Goal: Transaction & Acquisition: Purchase product/service

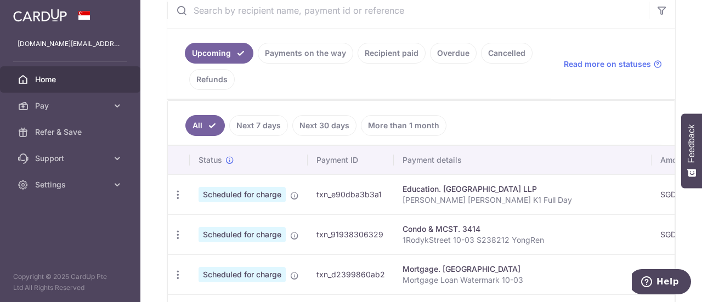
scroll to position [55, 0]
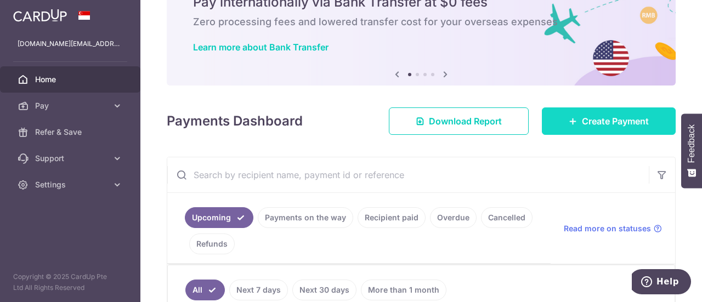
click at [624, 129] on link "Create Payment" at bounding box center [609, 121] width 134 height 27
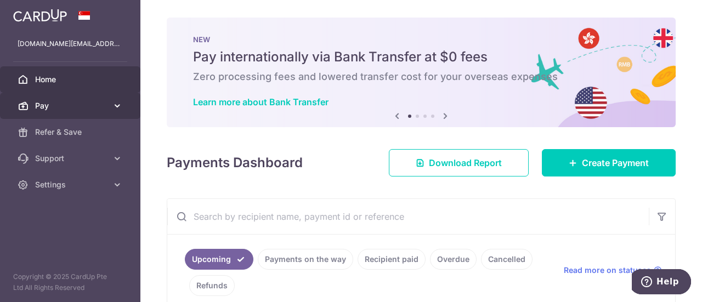
click at [119, 100] on icon at bounding box center [117, 105] width 11 height 11
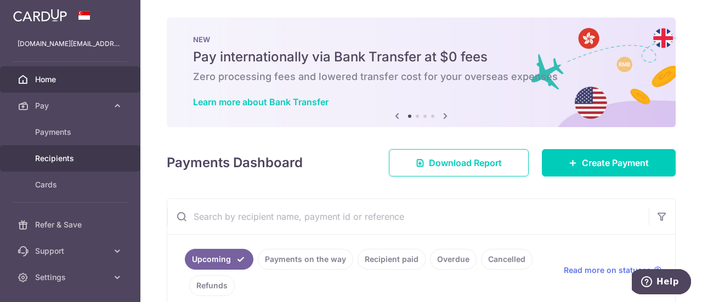
click at [87, 162] on span "Recipients" at bounding box center [71, 158] width 72 height 11
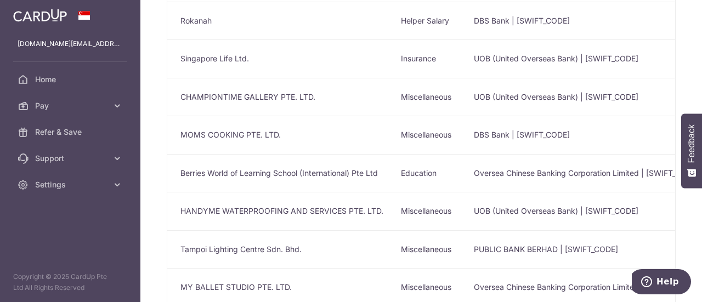
scroll to position [329, 0]
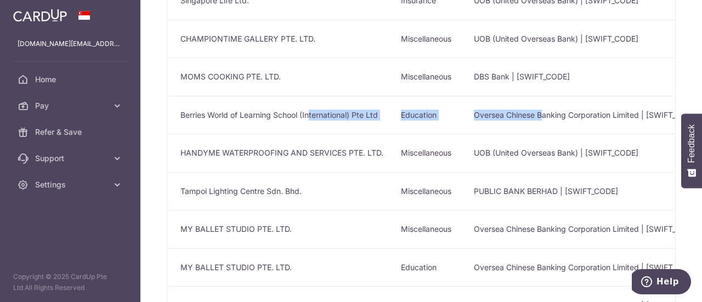
drag, startPoint x: 311, startPoint y: 113, endPoint x: 543, endPoint y: 109, distance: 232.1
click at [543, 109] on tr "Berries World of Learning School (International) Pte Ltd Education Oversea Chin…" at bounding box center [681, 115] width 1028 height 38
click at [543, 109] on td "Oversea Chinese Banking Corporation Limited | OCBCSGSGXXX" at bounding box center [622, 115] width 314 height 38
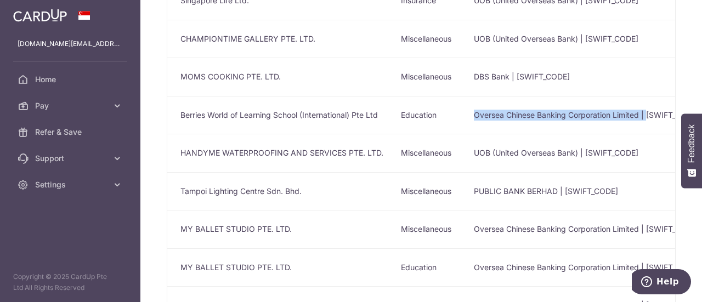
drag, startPoint x: 442, startPoint y: 109, endPoint x: 646, endPoint y: 111, distance: 203.6
click at [647, 111] on tr "Berries World of Learning School (International) Pte Ltd Education Oversea Chin…" at bounding box center [681, 115] width 1028 height 38
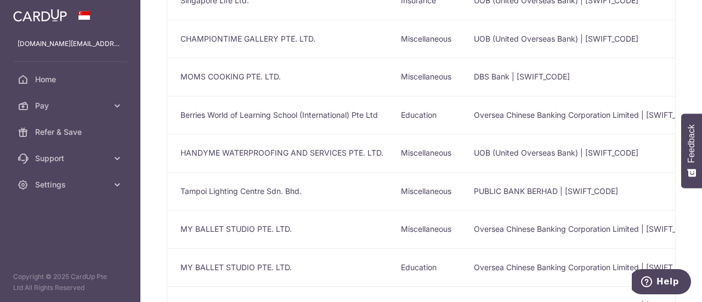
click at [360, 104] on td "Berries World of Learning School (International) Pte Ltd" at bounding box center [279, 115] width 225 height 38
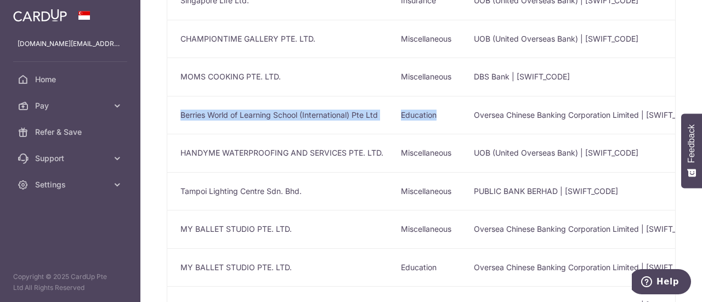
drag, startPoint x: 207, startPoint y: 111, endPoint x: 454, endPoint y: 111, distance: 246.9
click at [454, 111] on tr "Berries World of Learning School (International) Pte Ltd Education Oversea Chin…" at bounding box center [681, 115] width 1028 height 38
click at [454, 111] on td "Education" at bounding box center [428, 115] width 73 height 38
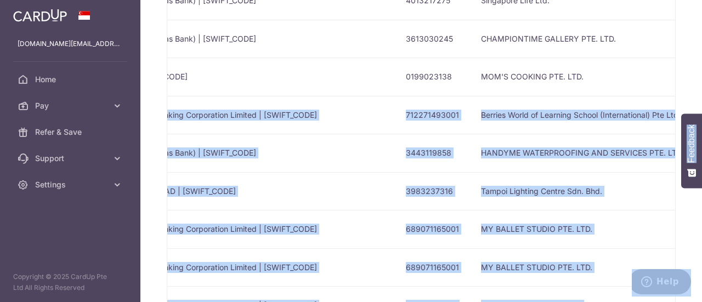
scroll to position [0, 522]
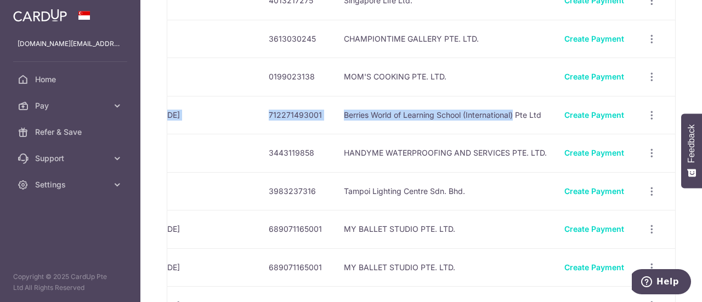
drag, startPoint x: 194, startPoint y: 114, endPoint x: 514, endPoint y: 113, distance: 319.3
click at [514, 113] on tr "Berries World of Learning School (International) Pte Ltd Education Oversea Chin…" at bounding box center [162, 115] width 1028 height 38
click at [513, 113] on td "Berries World of Learning School (International) Pte Ltd" at bounding box center [445, 115] width 221 height 38
drag, startPoint x: 339, startPoint y: 110, endPoint x: 543, endPoint y: 112, distance: 204.1
click at [543, 112] on td "Berries World of Learning School (International) Pte Ltd" at bounding box center [445, 115] width 221 height 38
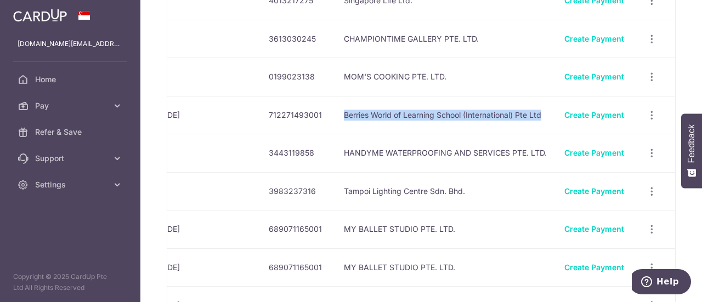
click at [522, 115] on td "Berries World of Learning School (International) Pte Ltd" at bounding box center [445, 115] width 221 height 38
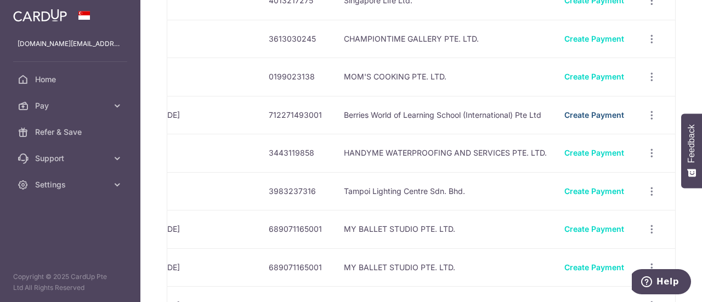
click at [592, 113] on link "Create Payment" at bounding box center [595, 114] width 60 height 9
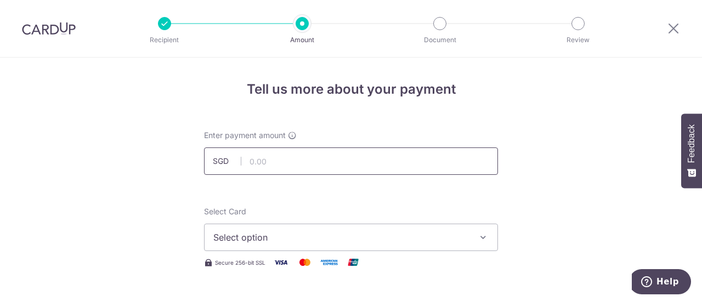
click at [363, 164] on input "text" at bounding box center [351, 161] width 294 height 27
click at [405, 155] on input "text" at bounding box center [351, 161] width 294 height 27
type input "627.84"
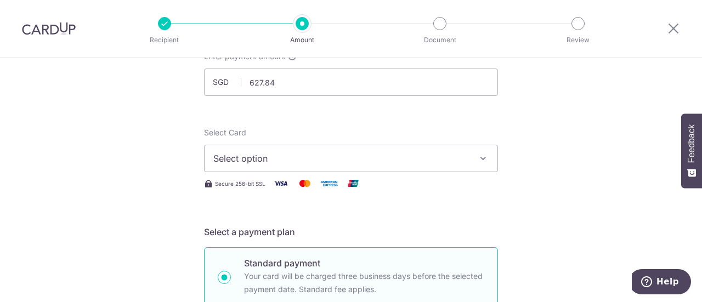
scroll to position [110, 0]
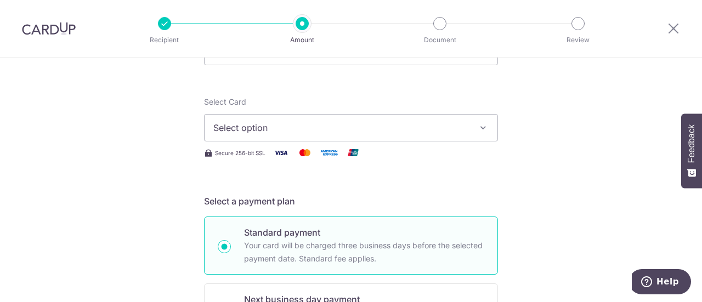
click at [464, 120] on button "Select option" at bounding box center [351, 127] width 294 height 27
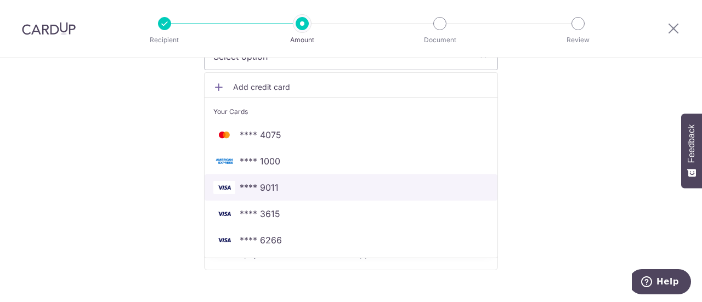
scroll to position [219, 0]
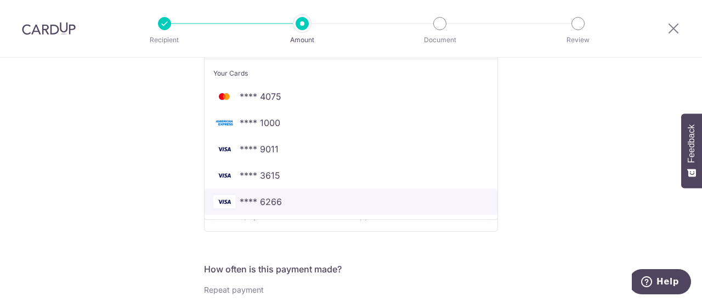
click at [260, 204] on span "**** 6266" at bounding box center [261, 201] width 42 height 13
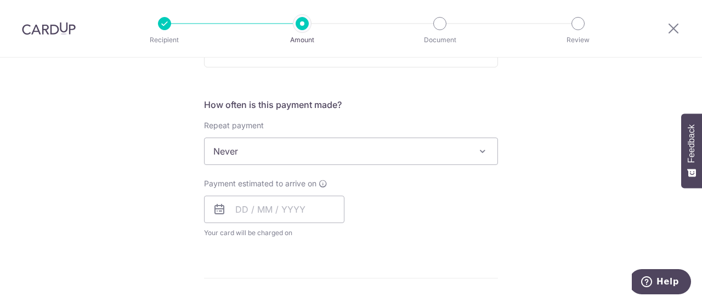
scroll to position [439, 0]
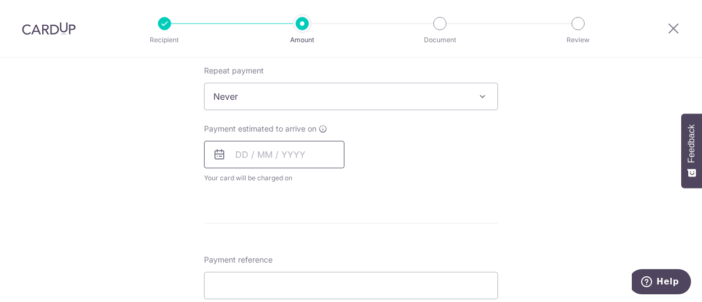
click at [245, 156] on input "text" at bounding box center [274, 154] width 140 height 27
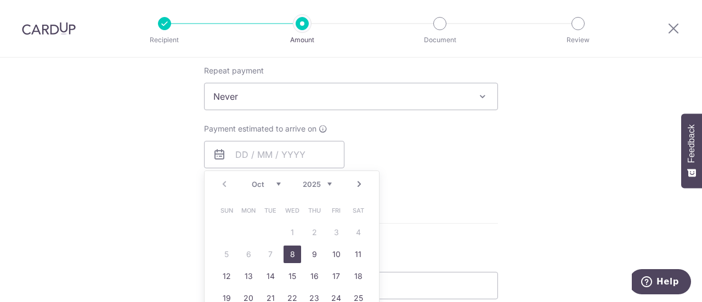
click at [289, 251] on link "8" at bounding box center [293, 255] width 18 height 18
type input "08/10/2025"
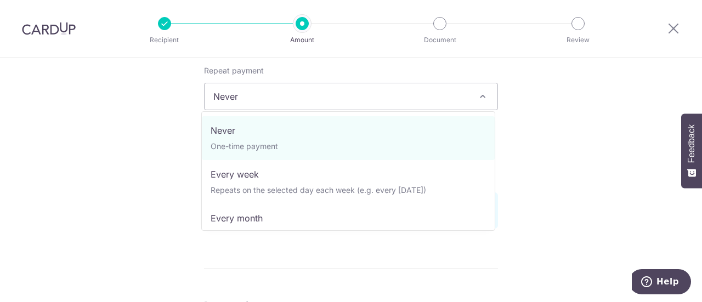
click at [303, 91] on span "Never" at bounding box center [351, 96] width 293 height 26
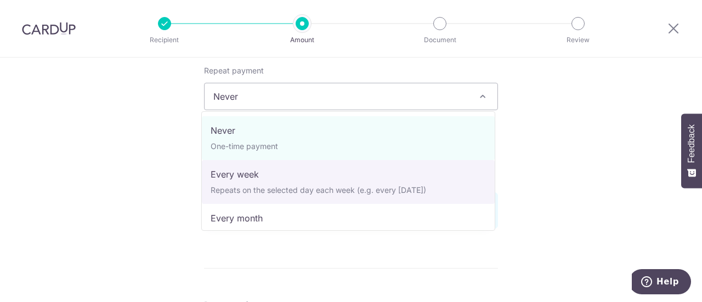
select select "2"
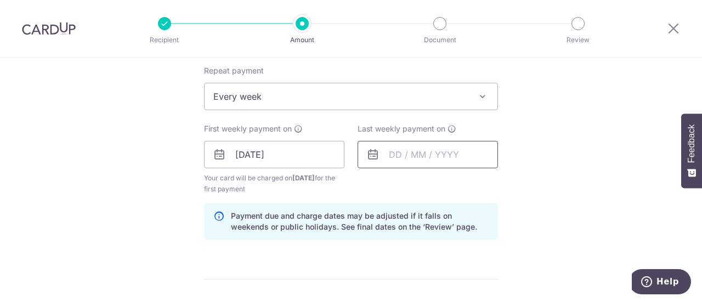
click at [383, 159] on input "text" at bounding box center [428, 154] width 140 height 27
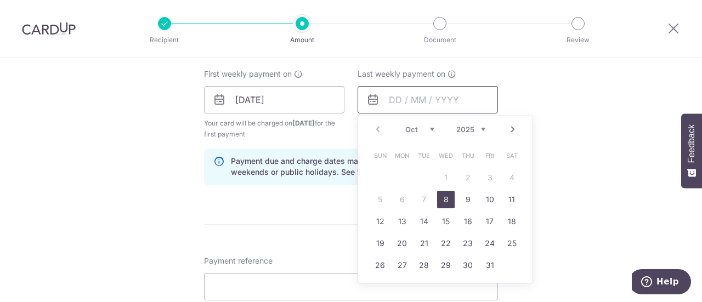
scroll to position [549, 0]
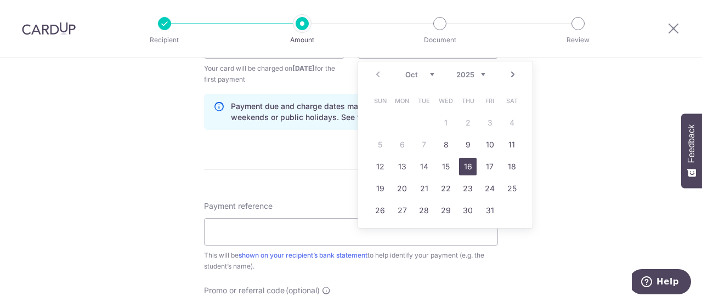
click at [467, 161] on link "16" at bounding box center [468, 167] width 18 height 18
type input "16/10/2025"
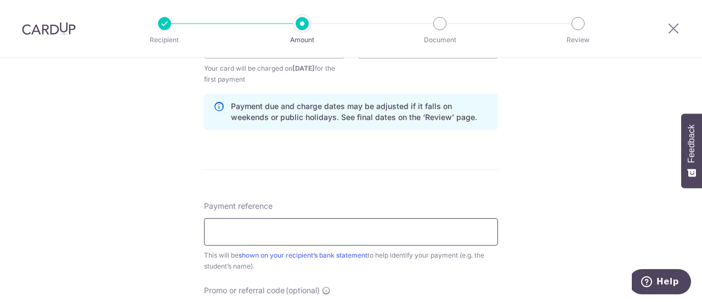
click at [427, 231] on input "Payment reference" at bounding box center [351, 231] width 294 height 27
click at [270, 229] on input "EO-I25000870 E21645 Alyna T32025 P2" at bounding box center [351, 231] width 294 height 27
drag, startPoint x: 381, startPoint y: 230, endPoint x: 332, endPoint y: 231, distance: 48.3
click at [332, 231] on input "EO-I25001904 E21645 Alyna T32025 P2" at bounding box center [351, 231] width 294 height 27
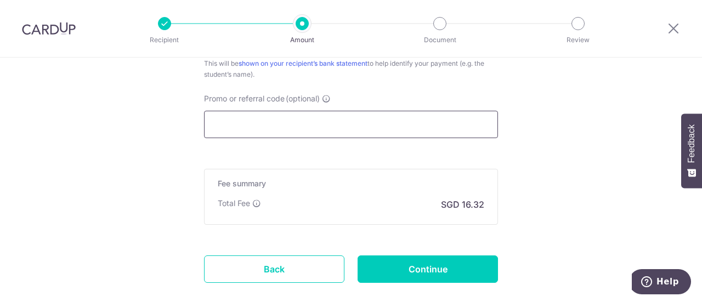
scroll to position [691, 0]
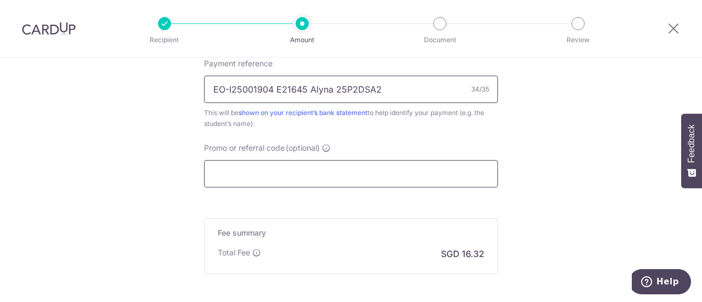
type input "EO-I25001904 E21645 Alyna 25P2DSA2"
click at [392, 174] on input "Promo or referral code (optional)" at bounding box center [351, 173] width 294 height 27
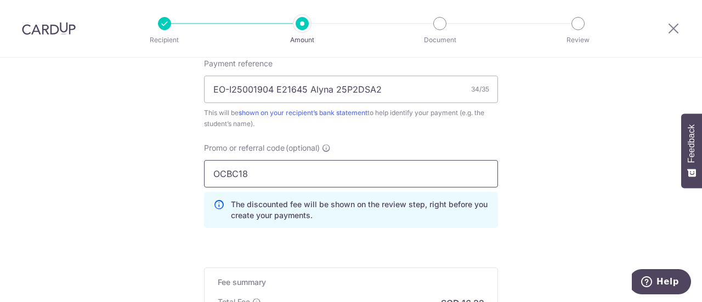
type input "OCBC18"
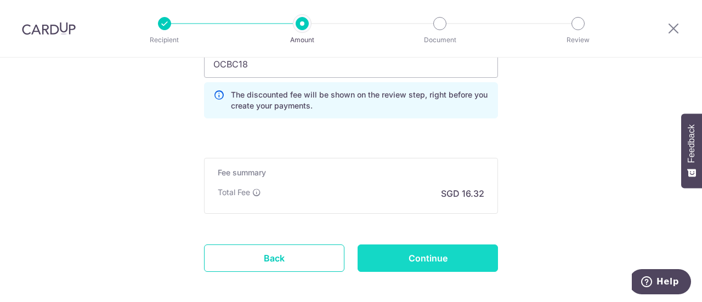
click at [473, 255] on input "Continue" at bounding box center [428, 258] width 140 height 27
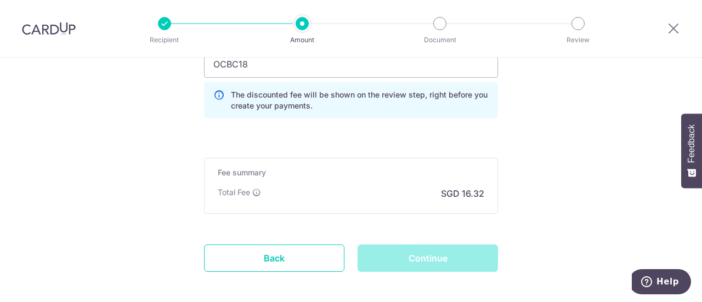
scroll to position [850, 0]
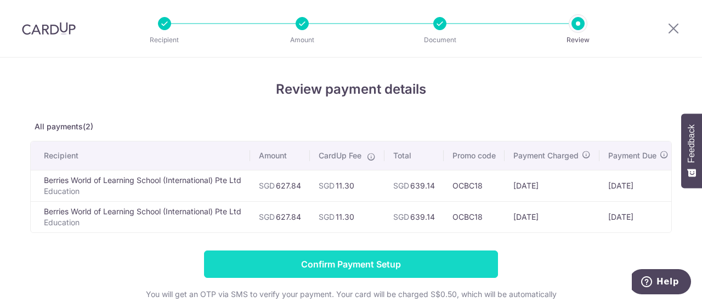
click at [398, 272] on input "Confirm Payment Setup" at bounding box center [351, 264] width 294 height 27
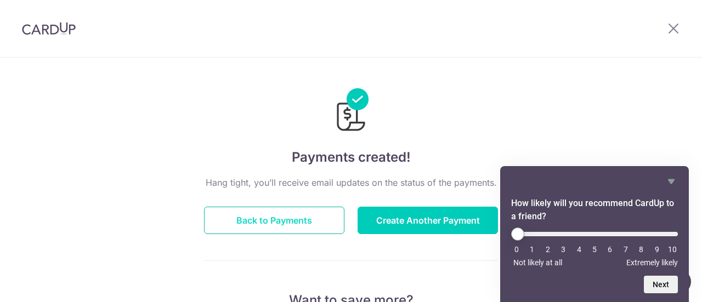
click at [298, 227] on button "Back to Payments" at bounding box center [274, 220] width 140 height 27
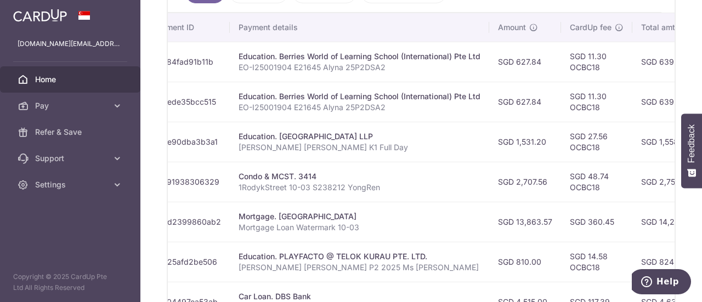
scroll to position [0, 414]
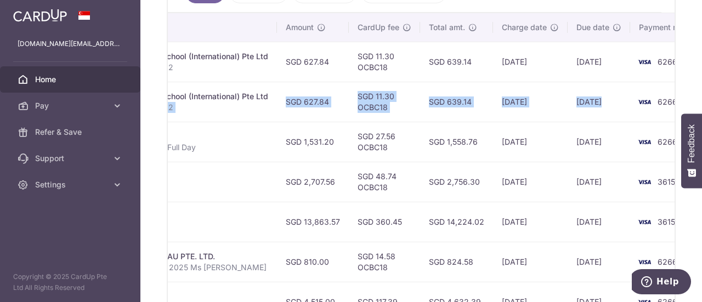
drag, startPoint x: 645, startPoint y: 103, endPoint x: 687, endPoint y: 106, distance: 42.3
click at [687, 106] on div "× Pause Schedule Pause all future payments in this series Pause just this one p…" at bounding box center [421, 151] width 562 height 302
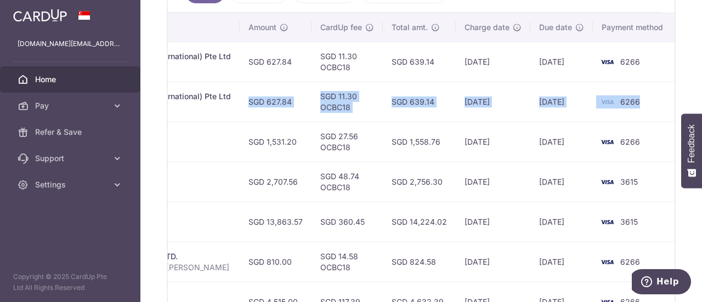
click at [423, 101] on td "SGD 639.14" at bounding box center [419, 102] width 73 height 40
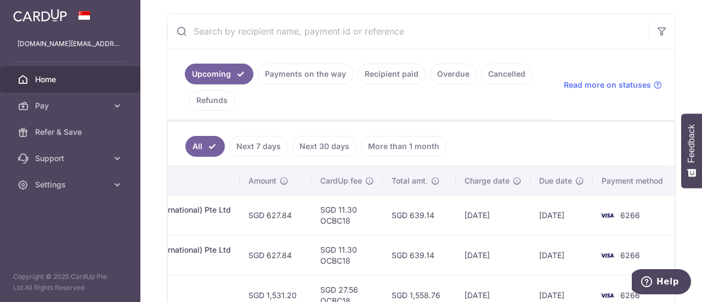
scroll to position [133, 0]
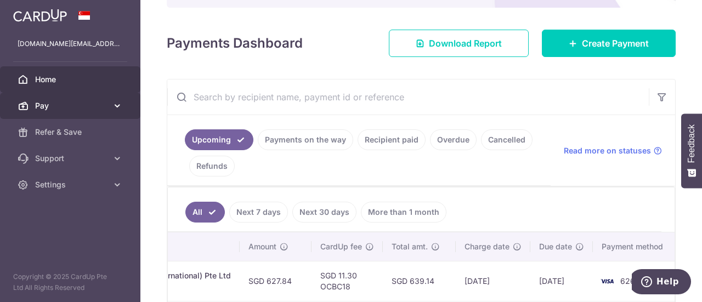
click at [114, 110] on icon at bounding box center [117, 105] width 11 height 11
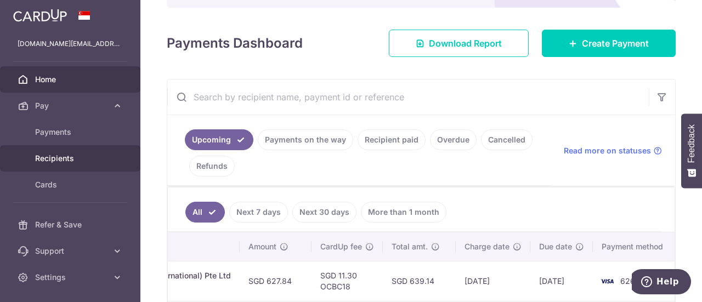
click at [70, 159] on span "Recipients" at bounding box center [71, 158] width 72 height 11
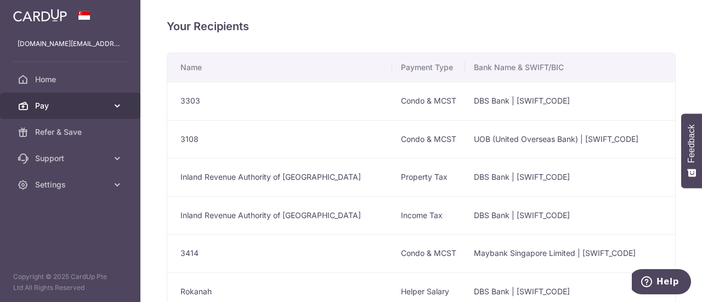
click at [111, 105] on link "Pay" at bounding box center [70, 106] width 140 height 26
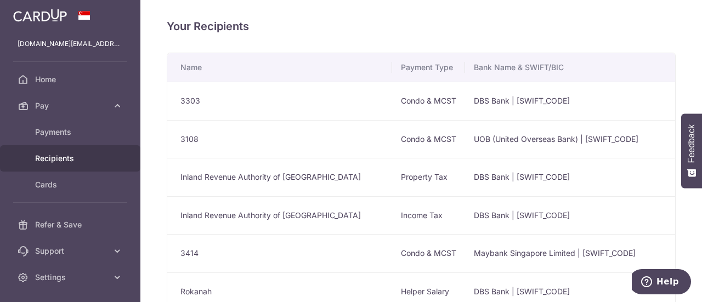
click at [544, 230] on td "DBS Bank | [SWIFT_CODE]" at bounding box center [622, 215] width 314 height 38
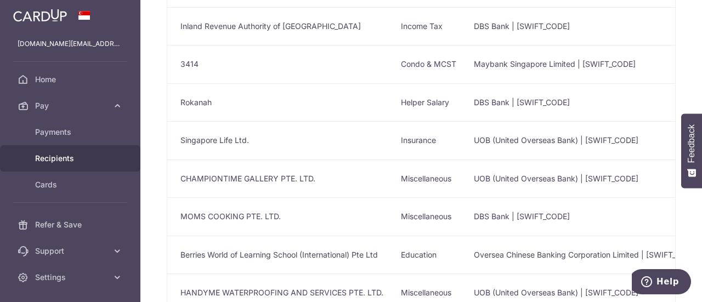
scroll to position [219, 0]
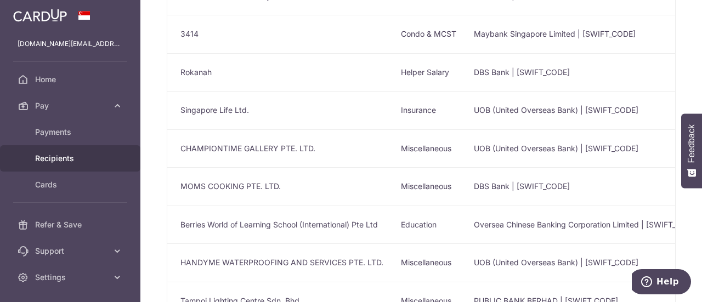
click at [519, 222] on td "Oversea Chinese Banking Corporation Limited | OCBCSGSGXXX" at bounding box center [622, 225] width 314 height 38
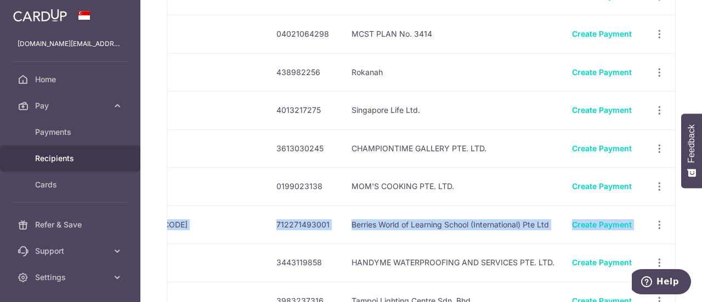
scroll to position [0, 522]
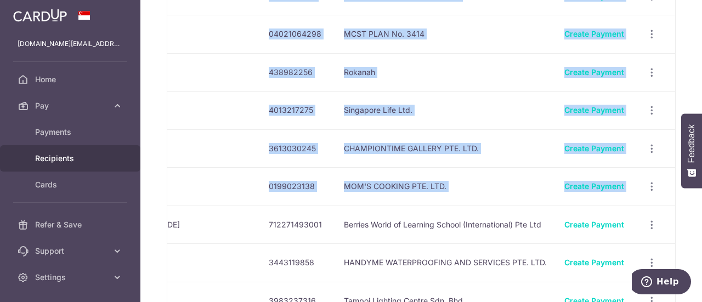
drag, startPoint x: 453, startPoint y: 224, endPoint x: 672, endPoint y: 225, distance: 218.9
click at [672, 225] on div "Your Recipients Name Payment Type Bank Name & SWIFT/BIC Account No. Account Nam…" at bounding box center [421, 151] width 562 height 302
click at [669, 226] on td "View/Edit Linked Payments" at bounding box center [654, 225] width 42 height 38
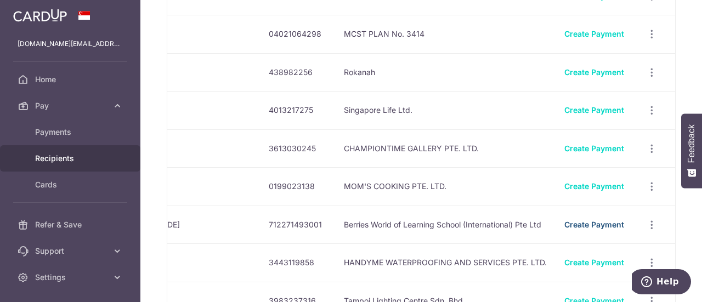
click at [589, 222] on link "Create Payment" at bounding box center [595, 224] width 60 height 9
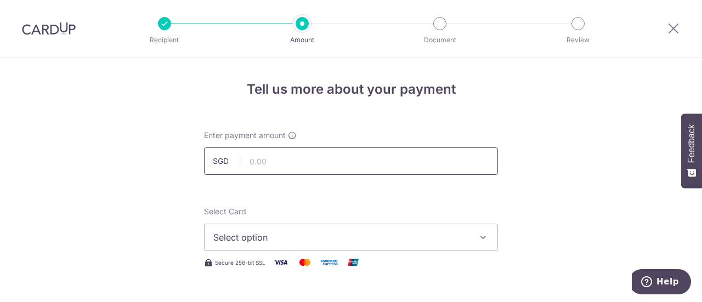
drag, startPoint x: 0, startPoint y: 0, endPoint x: 325, endPoint y: 166, distance: 364.9
click at [325, 166] on input "text" at bounding box center [351, 161] width 294 height 27
type input "479.60"
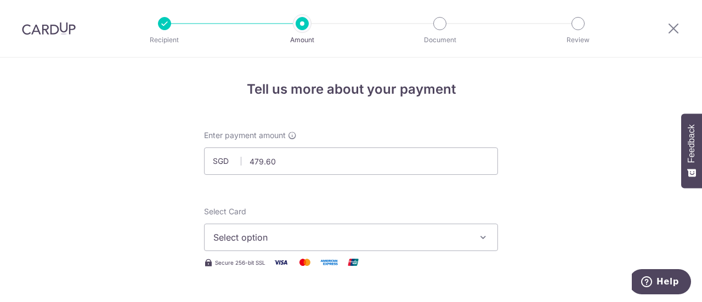
click at [295, 238] on span "Select option" at bounding box center [341, 237] width 256 height 13
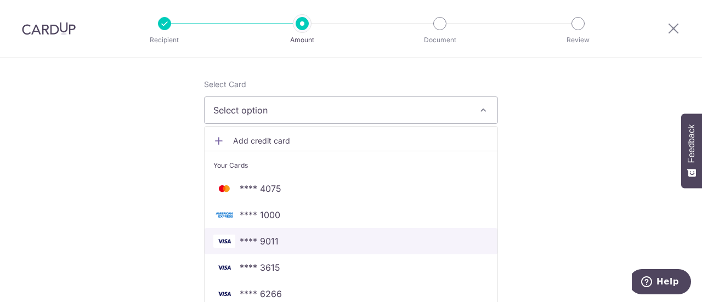
scroll to position [219, 0]
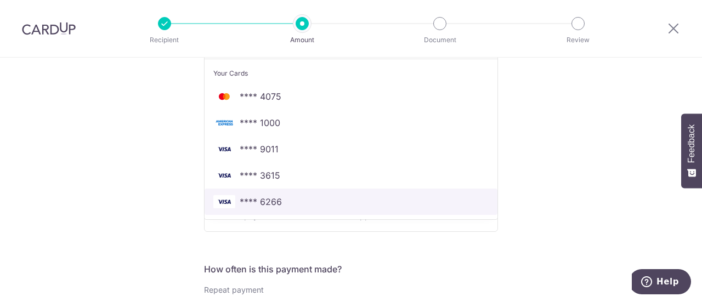
click at [283, 206] on span "**** 6266" at bounding box center [350, 201] width 275 height 13
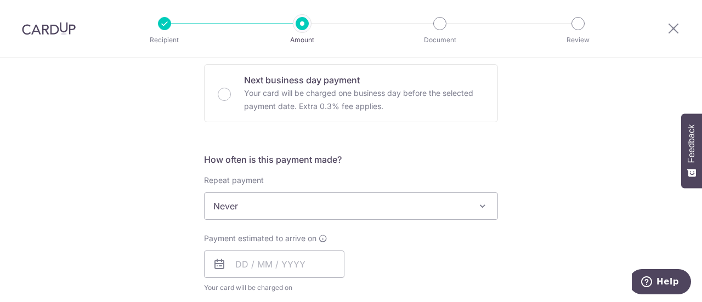
scroll to position [384, 0]
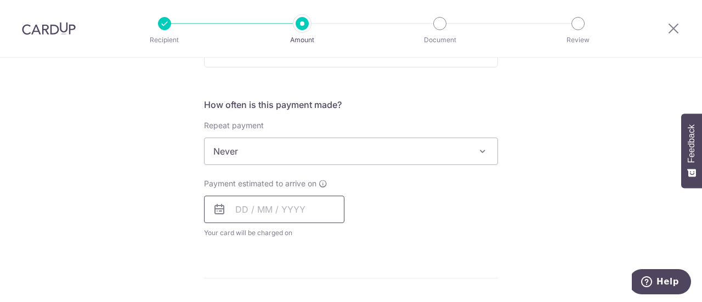
click at [269, 202] on input "text" at bounding box center [274, 209] width 140 height 27
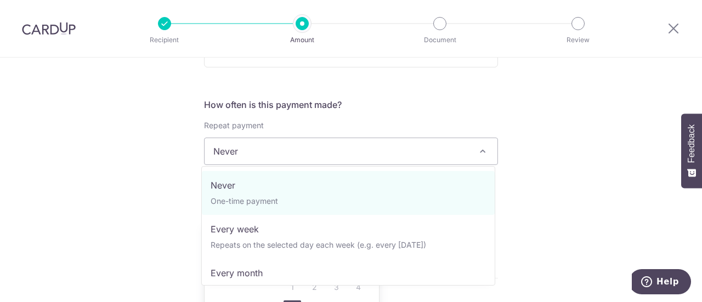
click at [263, 151] on span "Never" at bounding box center [351, 151] width 293 height 26
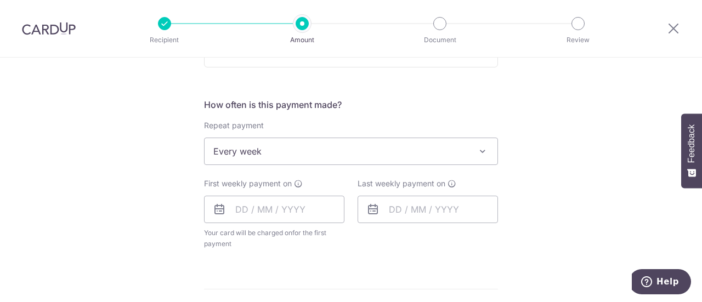
select select "2"
click at [234, 212] on input "text" at bounding box center [274, 209] width 140 height 27
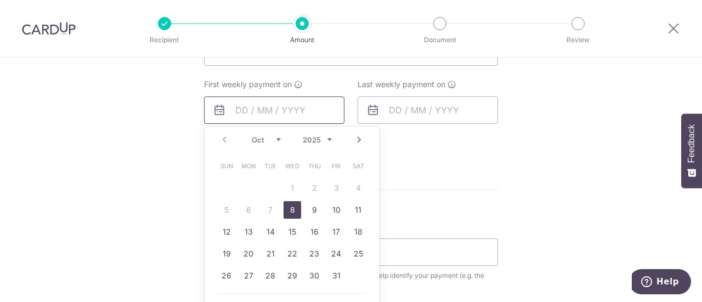
scroll to position [494, 0]
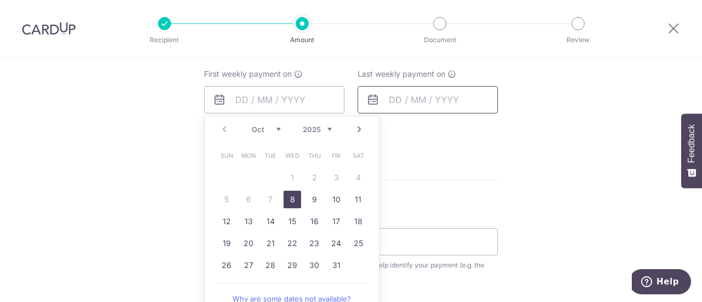
click at [291, 200] on link "8" at bounding box center [293, 200] width 18 height 18
type input "08/10/2025"
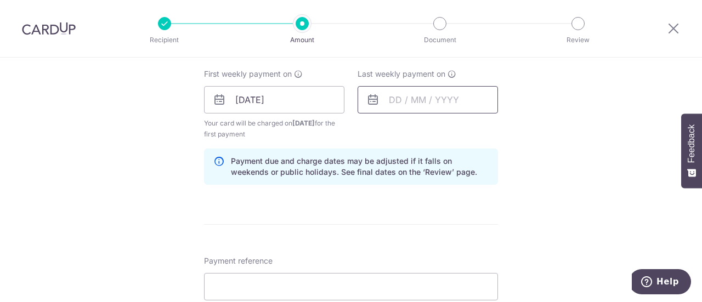
click at [412, 100] on input "text" at bounding box center [428, 99] width 140 height 27
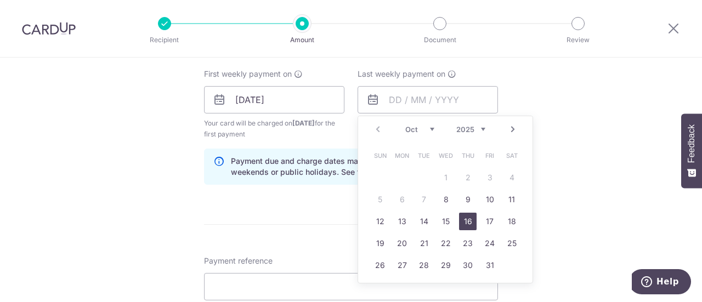
click at [471, 215] on link "16" at bounding box center [468, 222] width 18 height 18
type input "16/10/2025"
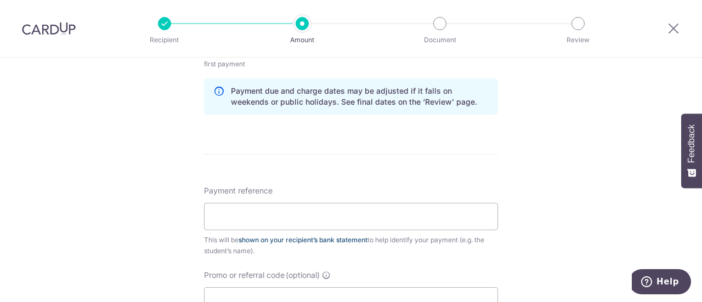
scroll to position [604, 0]
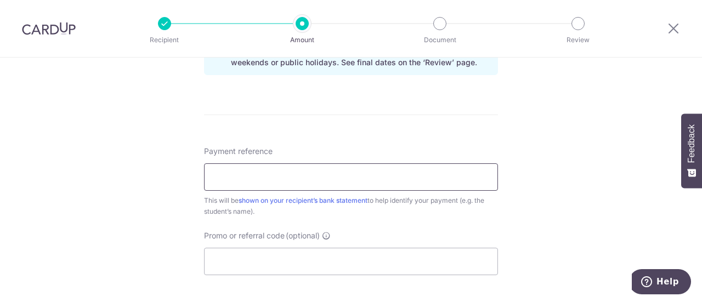
click at [334, 177] on input "Payment reference" at bounding box center [351, 176] width 294 height 27
click at [269, 176] on input "EO-I25000870 E21645 Alyna T32025 P2" at bounding box center [351, 176] width 294 height 27
click at [329, 182] on input "EO-I25002359 E21645 Alyna T32025 P2" at bounding box center [351, 176] width 294 height 27
drag, startPoint x: 280, startPoint y: 173, endPoint x: 303, endPoint y: 174, distance: 22.5
click at [303, 174] on input "EO-I25002359 E21645 Alyna T32025 P2" at bounding box center [351, 176] width 294 height 27
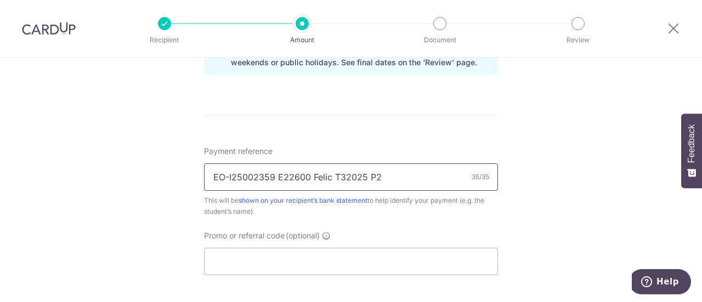
drag, startPoint x: 385, startPoint y: 179, endPoint x: 329, endPoint y: 179, distance: 56.0
click at [328, 179] on input "EO-I25002359 E22600 Felic T32025 P2" at bounding box center [351, 176] width 294 height 27
type input "EO-I25002359 E22600 [PERSON_NAME] [PERSON_NAME]"
click at [324, 263] on input "Promo or referral code (optional)" at bounding box center [351, 261] width 294 height 27
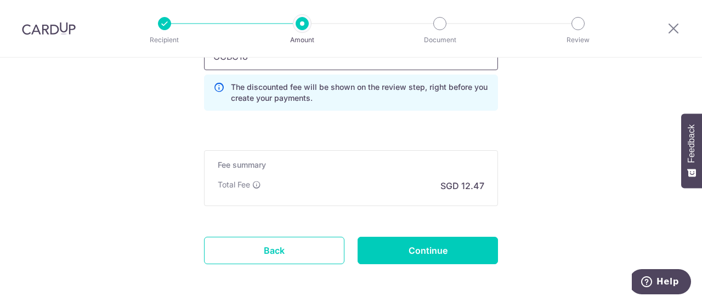
scroll to position [850, 0]
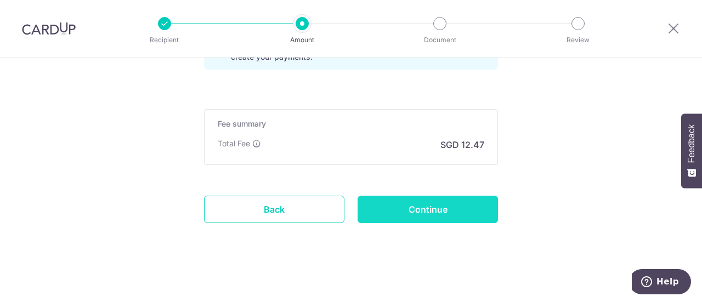
type input "OCBC18"
click at [430, 199] on input "Continue" at bounding box center [428, 209] width 140 height 27
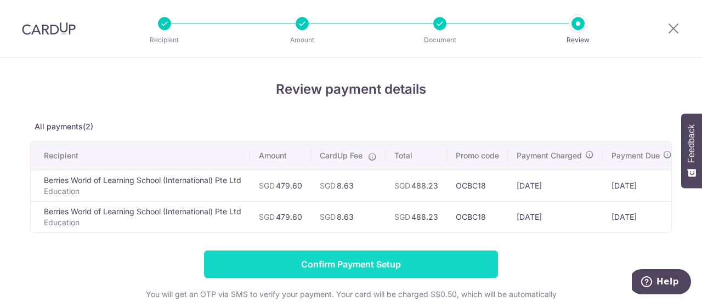
click at [363, 268] on input "Confirm Payment Setup" at bounding box center [351, 264] width 294 height 27
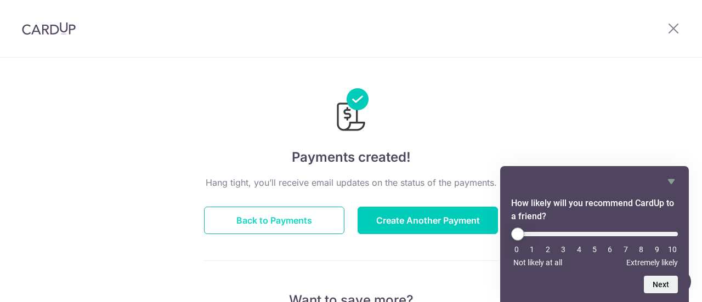
click at [283, 209] on button "Back to Payments" at bounding box center [274, 220] width 140 height 27
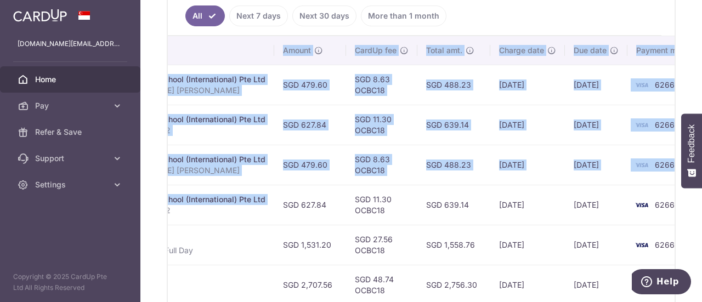
scroll to position [0, 414]
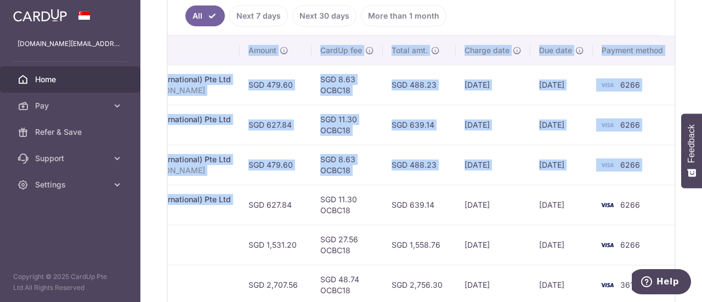
drag, startPoint x: 586, startPoint y: 208, endPoint x: 647, endPoint y: 207, distance: 60.9
click at [688, 211] on div "× Pause Schedule Pause all future payments in this series Pause just this one p…" at bounding box center [421, 151] width 562 height 302
click at [544, 201] on td "[DATE]" at bounding box center [562, 205] width 63 height 40
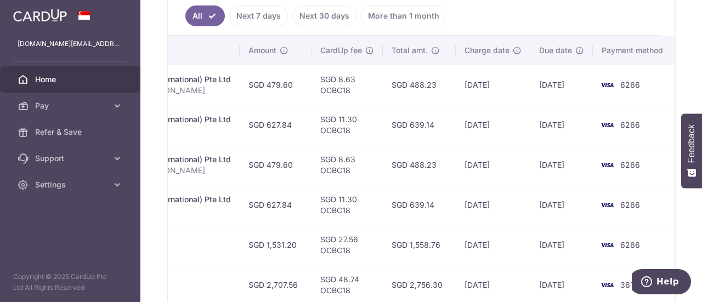
scroll to position [494, 0]
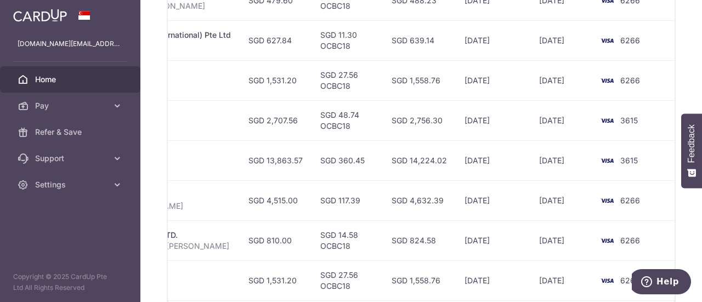
click at [335, 240] on td "SGD 14.58 OCBC18" at bounding box center [347, 241] width 71 height 40
